Goal: Task Accomplishment & Management: Use online tool/utility

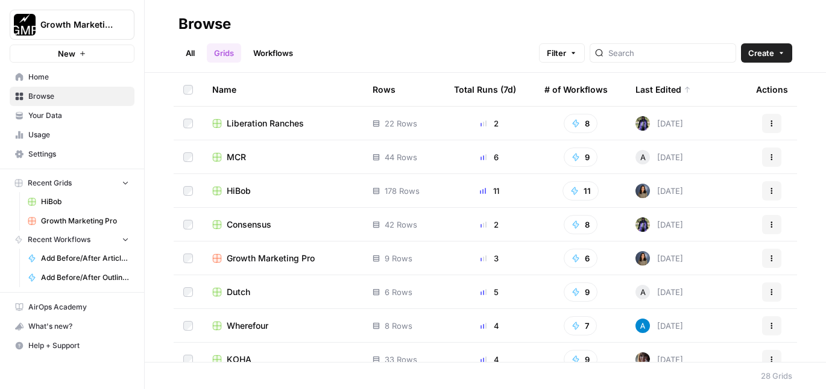
click at [282, 258] on span "Growth Marketing Pro" at bounding box center [271, 259] width 88 height 12
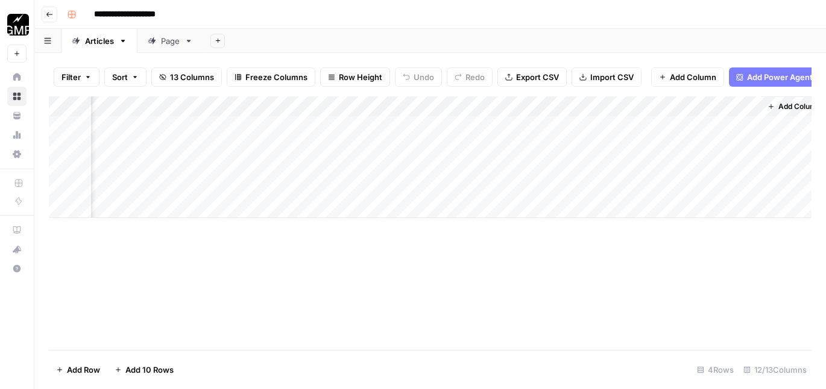
scroll to position [0, 661]
click at [606, 189] on div "Add Column" at bounding box center [430, 157] width 762 height 122
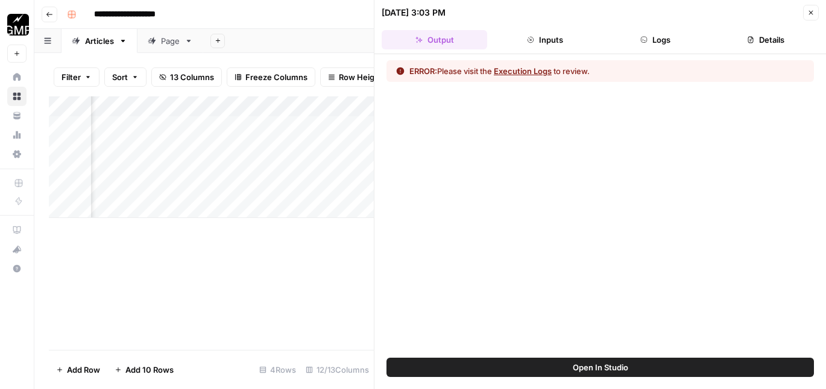
click at [539, 69] on button "Execution Logs" at bounding box center [523, 71] width 58 height 12
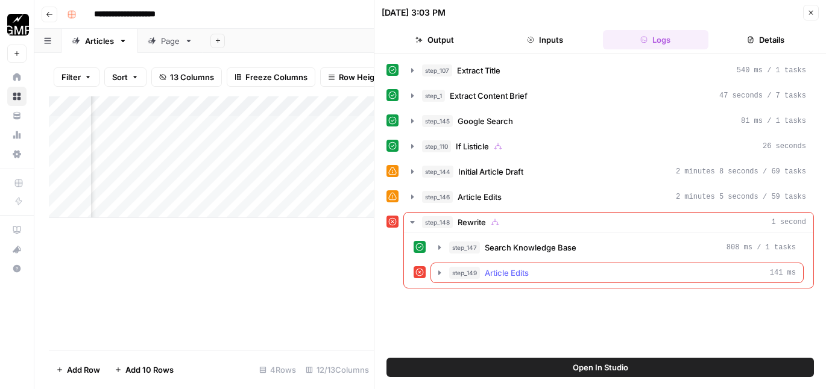
click at [638, 269] on div "step_149 Article Edits 141 ms" at bounding box center [622, 273] width 347 height 12
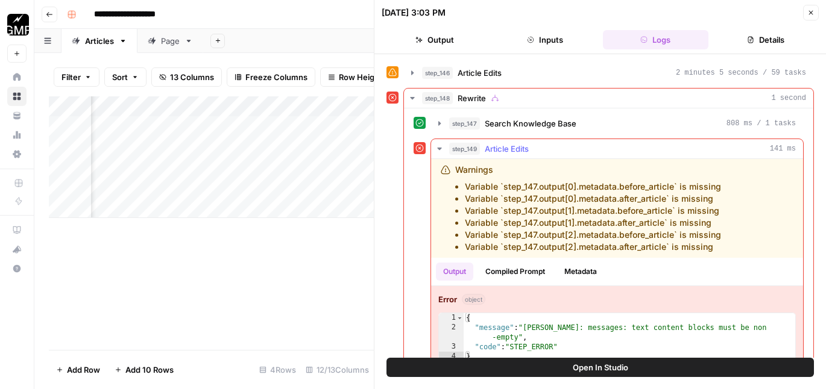
scroll to position [125, 0]
click at [811, 8] on button "Close" at bounding box center [811, 13] width 16 height 16
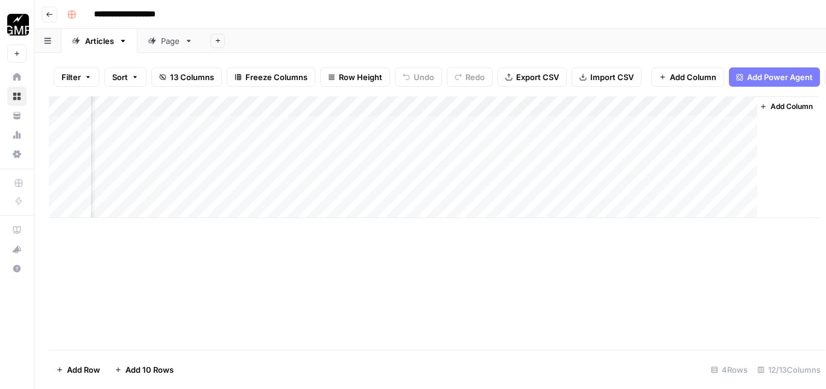
scroll to position [0, 647]
click at [639, 189] on div "Add Column" at bounding box center [430, 157] width 762 height 122
click at [655, 186] on div "Add Column" at bounding box center [430, 157] width 762 height 122
click at [637, 108] on div "Add Column" at bounding box center [430, 157] width 762 height 122
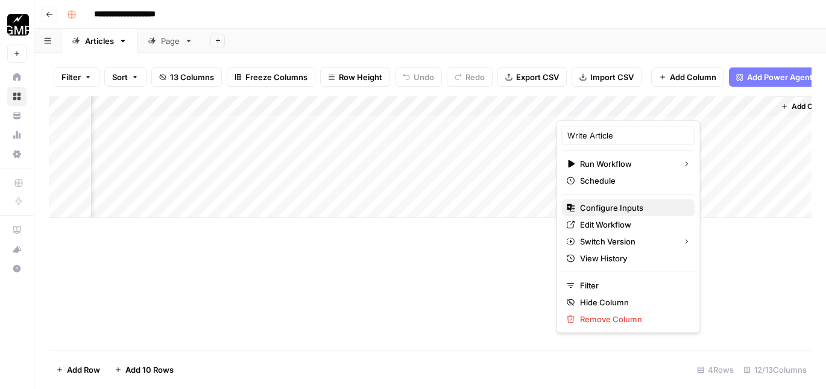
click at [606, 208] on span "Configure Inputs" at bounding box center [632, 208] width 105 height 12
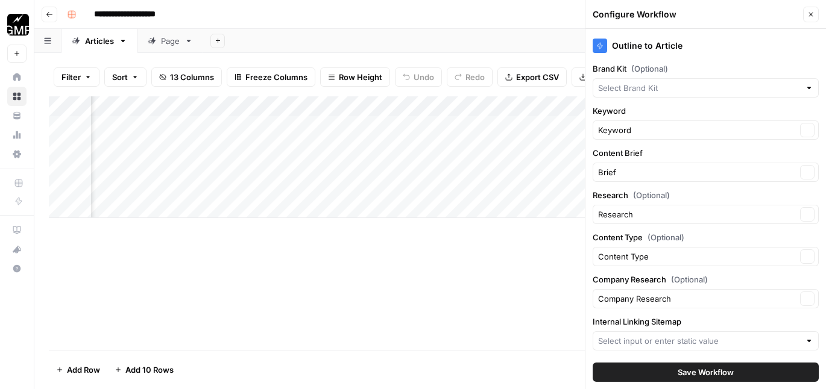
type input "Growth Marketing Pro Sitemap"
type input "Growth Marketing Pro"
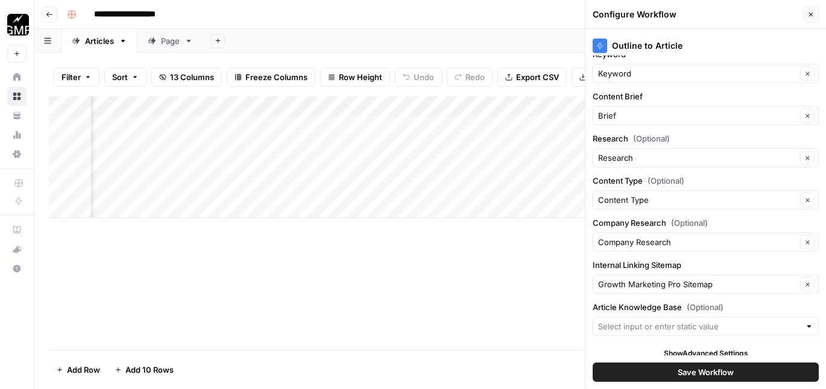
scroll to position [57, 0]
click at [715, 238] on input "Company Research (Optional)" at bounding box center [697, 242] width 198 height 12
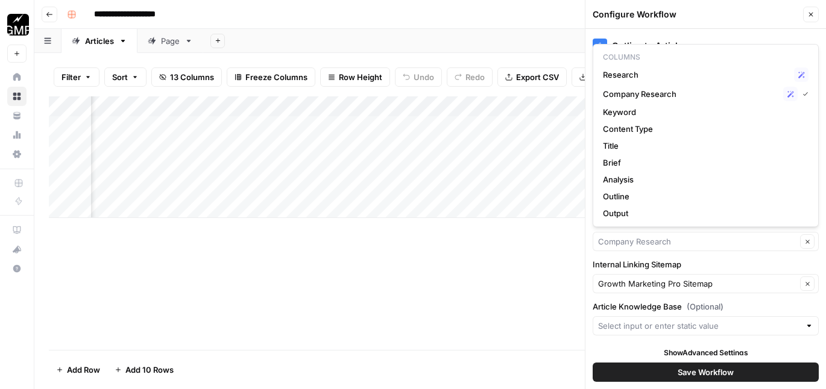
type input "Company Research"
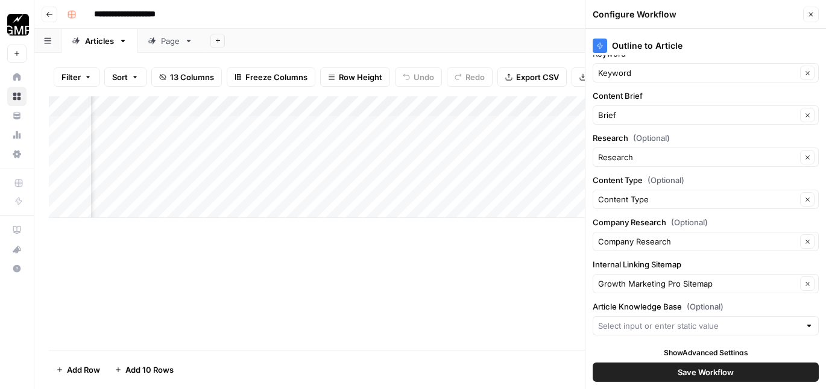
click at [692, 256] on div "Outline to Article Brand Kit (Optional) Growth Marketing Pro Clear Keyword Keyw…" at bounding box center [705, 209] width 240 height 360
click at [811, 239] on button "Clear" at bounding box center [807, 241] width 14 height 14
click at [807, 198] on icon "button" at bounding box center [807, 199] width 7 height 7
click at [809, 242] on icon "button" at bounding box center [807, 242] width 7 height 7
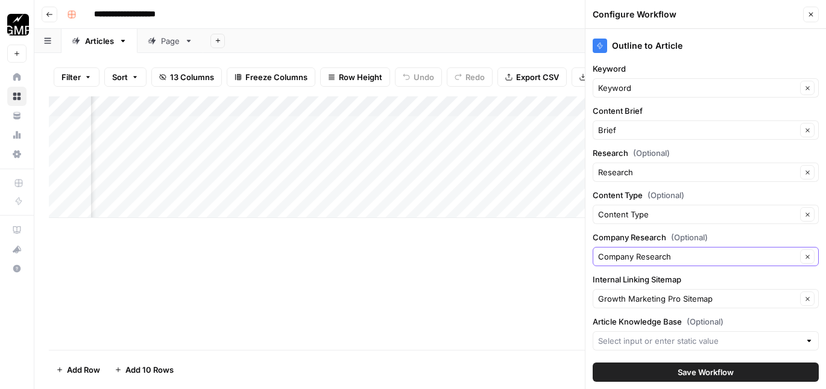
scroll to position [65, 0]
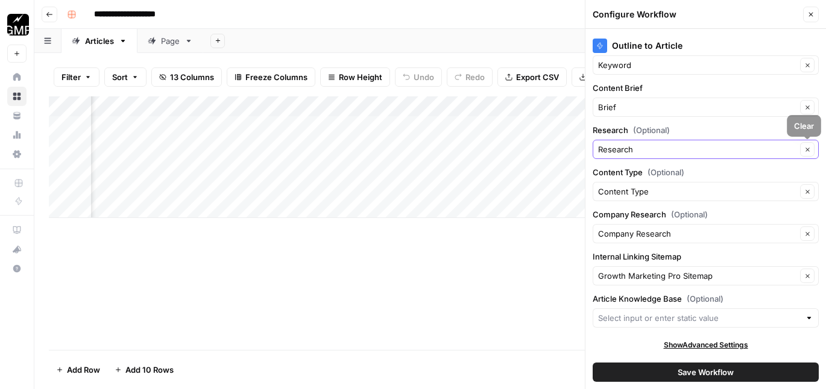
click at [808, 152] on icon "button" at bounding box center [807, 149] width 7 height 7
click at [809, 190] on icon "button" at bounding box center [807, 192] width 7 height 7
click at [806, 239] on button "Clear" at bounding box center [807, 234] width 14 height 14
click at [807, 237] on button "Clear" at bounding box center [807, 234] width 14 height 14
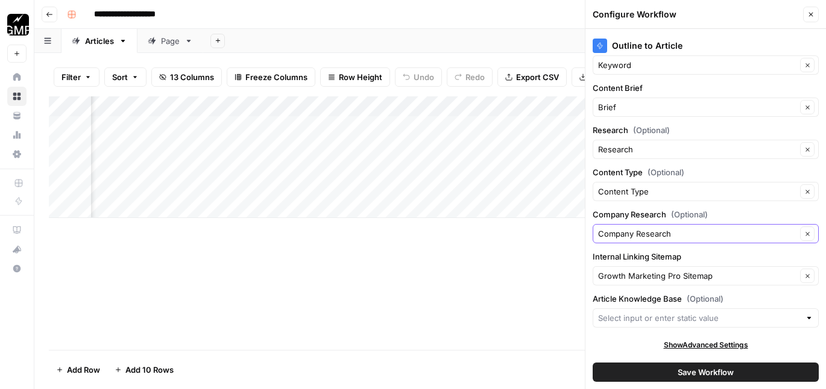
click at [807, 237] on button "Clear" at bounding box center [807, 234] width 14 height 14
click at [719, 233] on input "Company Research (Optional)" at bounding box center [697, 234] width 198 height 12
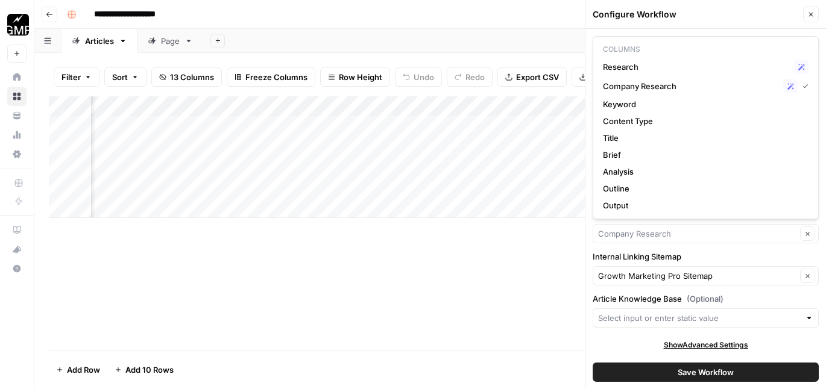
type input "Company Research"
click at [705, 258] on label "Internal Linking Sitemap" at bounding box center [705, 257] width 226 height 12
click at [705, 270] on input "Growth Marketing Pro Sitemap" at bounding box center [697, 276] width 198 height 12
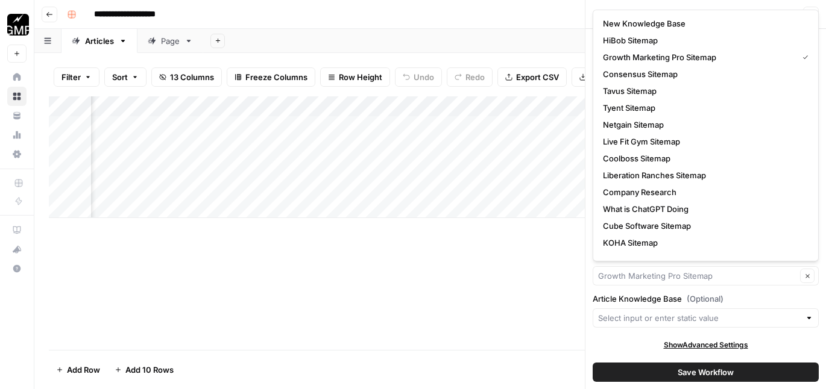
type input "Growth Marketing Pro Sitemap"
click at [604, 339] on div "Outline to Article Brand Kit (Optional) Growth Marketing Pro Clear Keyword Keyw…" at bounding box center [705, 209] width 240 height 360
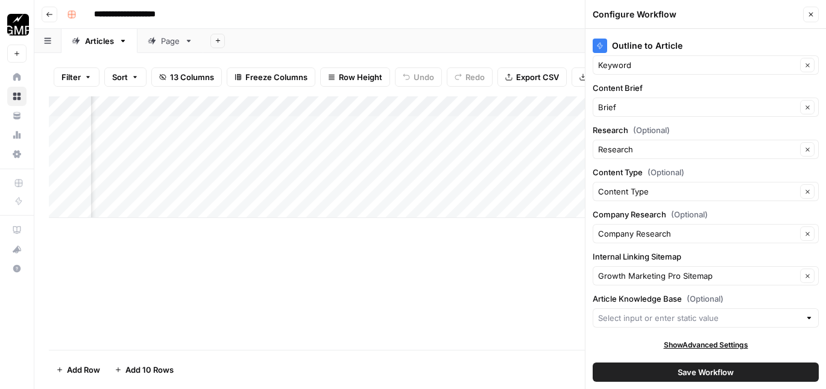
click at [657, 376] on button "Save Workflow" at bounding box center [705, 372] width 226 height 19
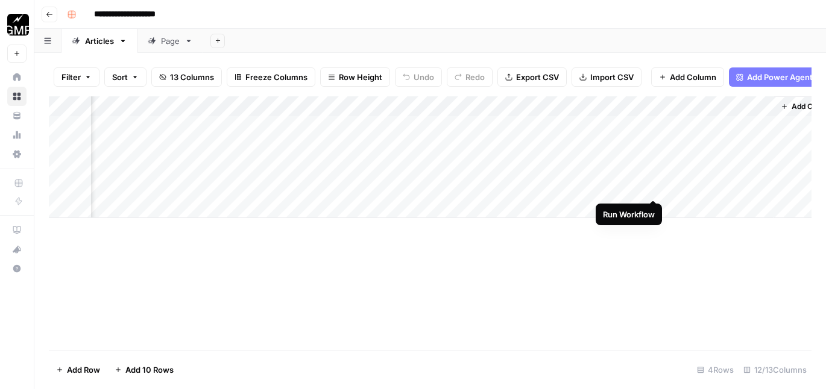
click at [653, 189] on div "Add Column" at bounding box center [430, 157] width 762 height 122
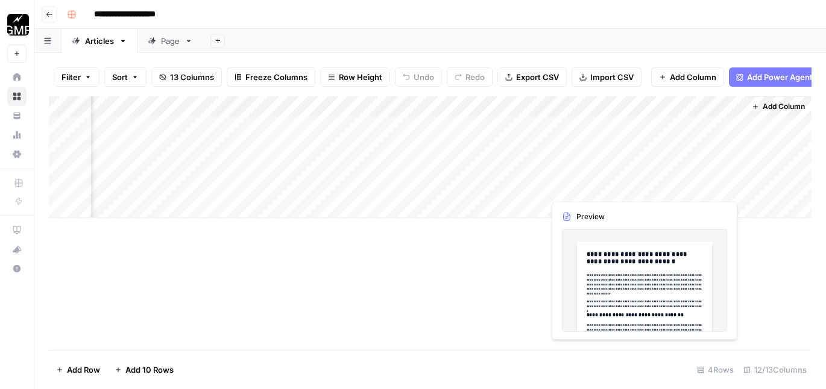
click at [730, 186] on div "Add Column" at bounding box center [430, 157] width 762 height 122
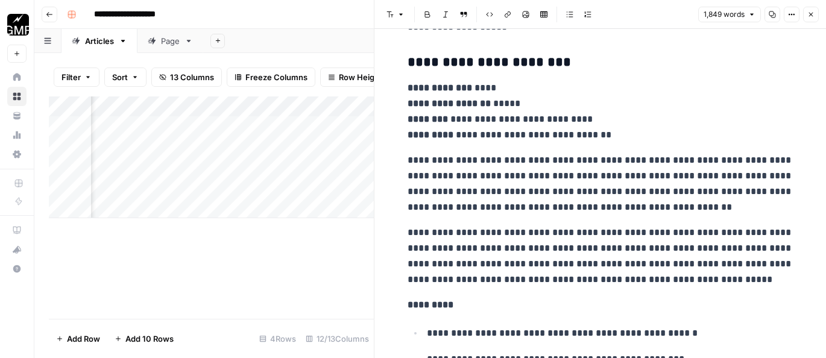
scroll to position [949, 0]
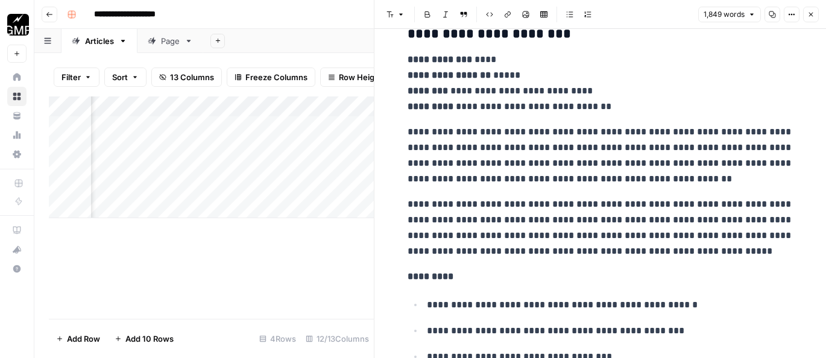
click at [673, 168] on p "**********" at bounding box center [600, 155] width 386 height 63
click at [594, 213] on p "**********" at bounding box center [600, 227] width 386 height 63
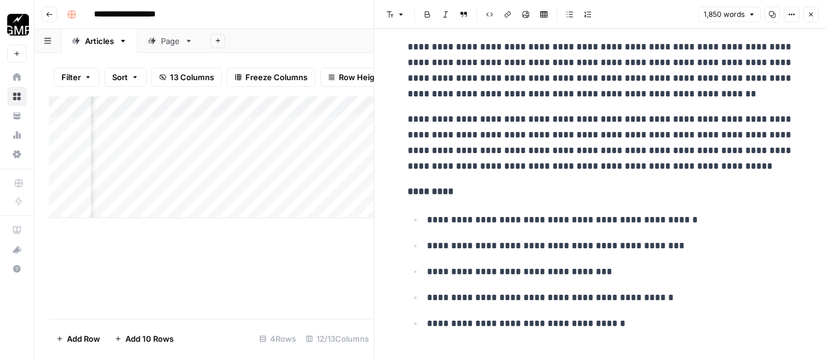
scroll to position [1034, 0]
drag, startPoint x: 487, startPoint y: 148, endPoint x: 413, endPoint y: 147, distance: 74.1
click at [413, 147] on p "**********" at bounding box center [600, 142] width 386 height 63
click at [712, 148] on p "**********" at bounding box center [600, 142] width 386 height 63
drag, startPoint x: 796, startPoint y: 170, endPoint x: 647, endPoint y: 131, distance: 153.9
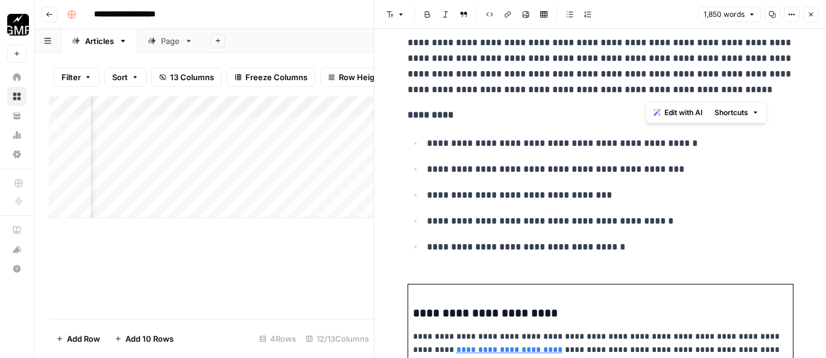
scroll to position [1111, 0]
click at [586, 169] on p "**********" at bounding box center [610, 169] width 366 height 16
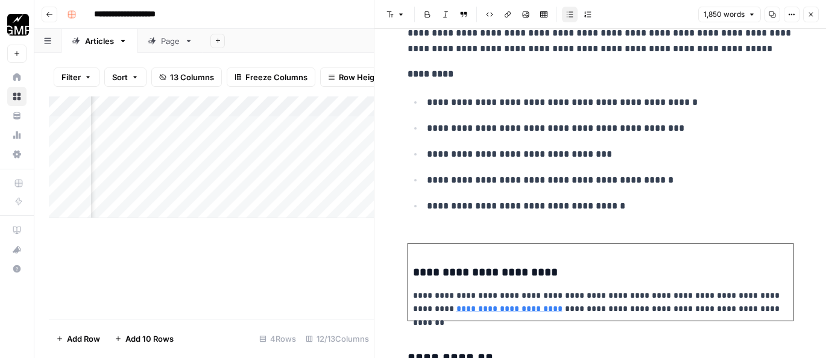
scroll to position [1190, 0]
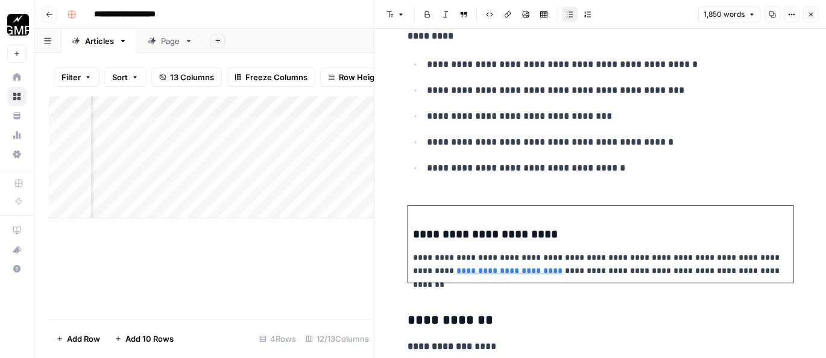
click at [555, 160] on li "**********" at bounding box center [608, 168] width 370 height 16
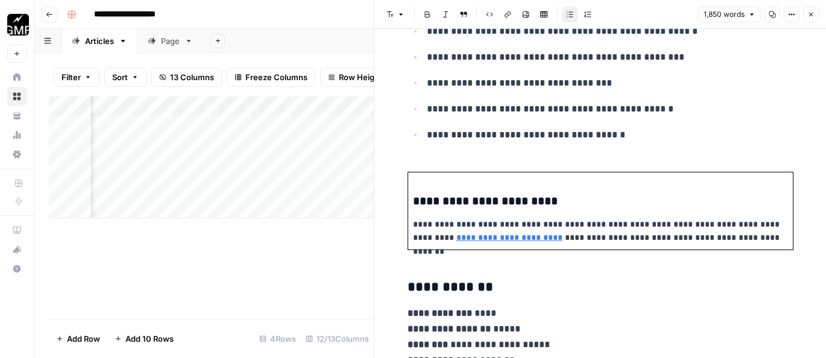
scroll to position [0, 0]
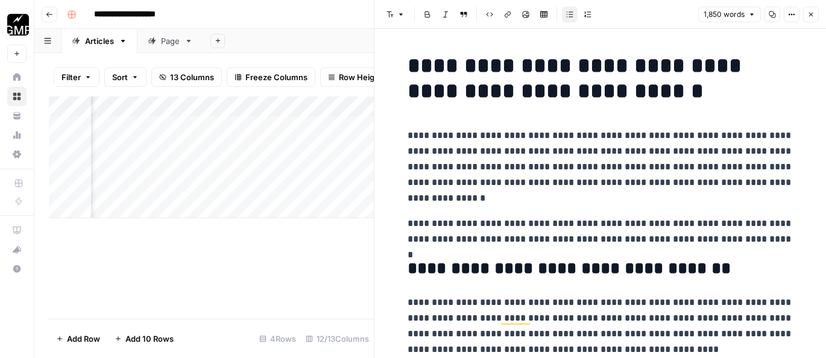
click at [769, 14] on icon "button" at bounding box center [772, 14] width 7 height 7
click at [711, 168] on p "**********" at bounding box center [600, 167] width 386 height 78
click at [321, 231] on div "Add Column" at bounding box center [211, 207] width 325 height 222
click at [260, 189] on div "Add Column" at bounding box center [211, 157] width 325 height 122
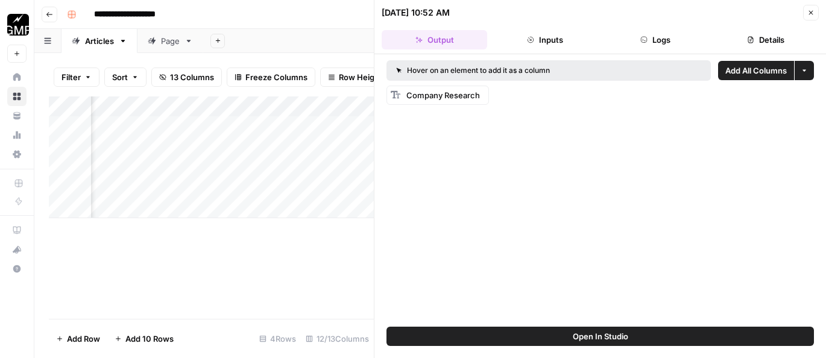
click at [206, 189] on div "Add Column" at bounding box center [211, 157] width 325 height 122
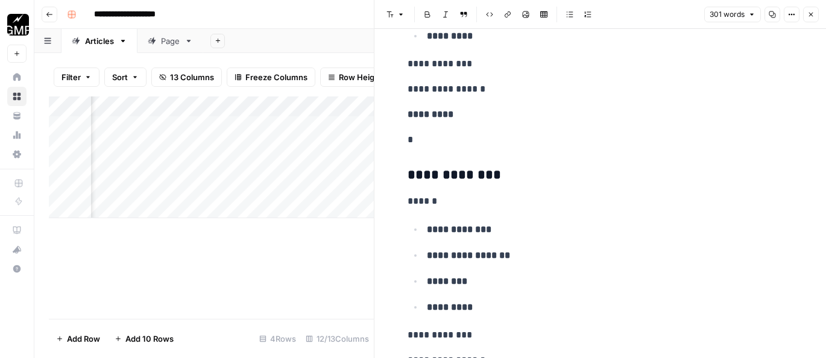
click at [770, 17] on icon "button" at bounding box center [771, 14] width 7 height 7
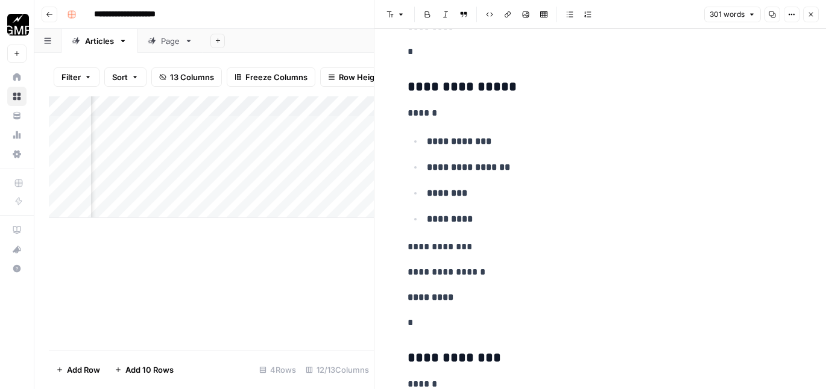
scroll to position [1278, 0]
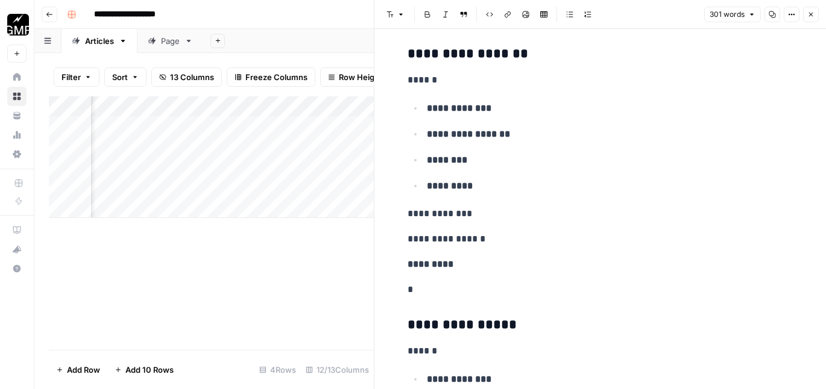
click at [814, 11] on icon "button" at bounding box center [810, 14] width 7 height 7
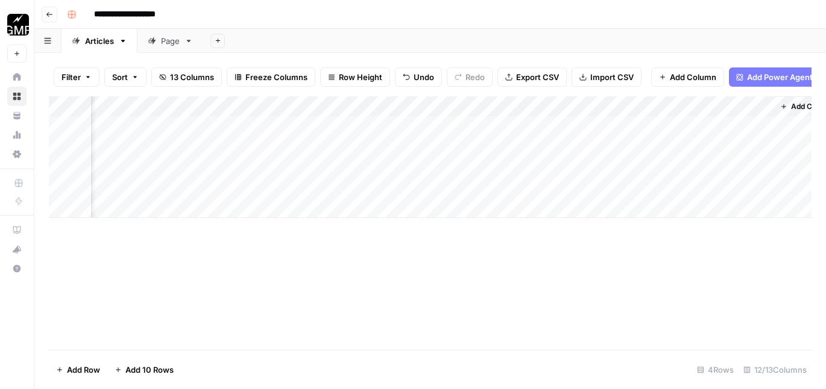
scroll to position [0, 661]
click at [717, 190] on div "Add Column" at bounding box center [430, 157] width 762 height 122
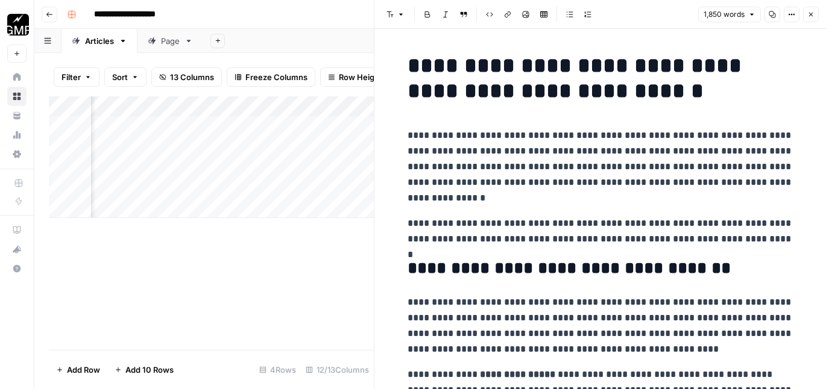
click at [775, 18] on button "Copy" at bounding box center [772, 15] width 16 height 16
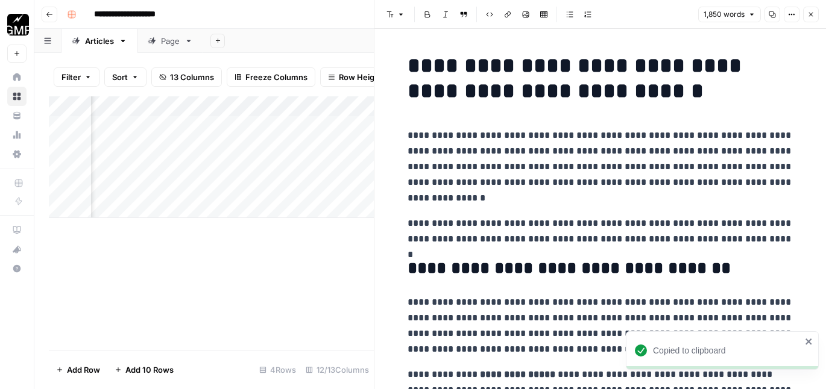
click at [344, 11] on div "**********" at bounding box center [438, 14] width 752 height 19
click at [806, 11] on button "Close" at bounding box center [811, 15] width 16 height 16
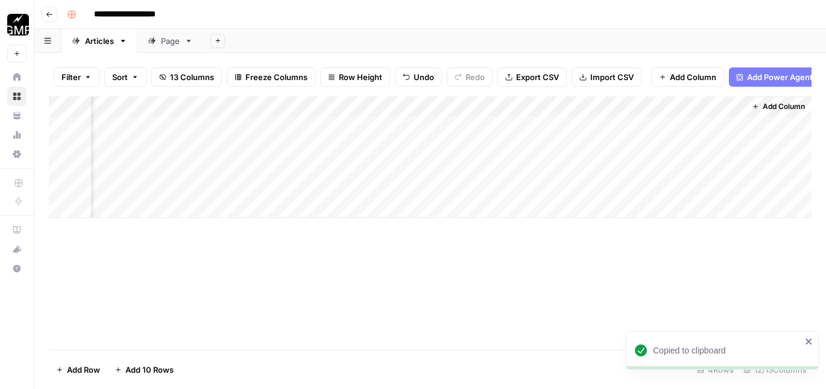
scroll to position [0, 647]
